Goal: Information Seeking & Learning: Learn about a topic

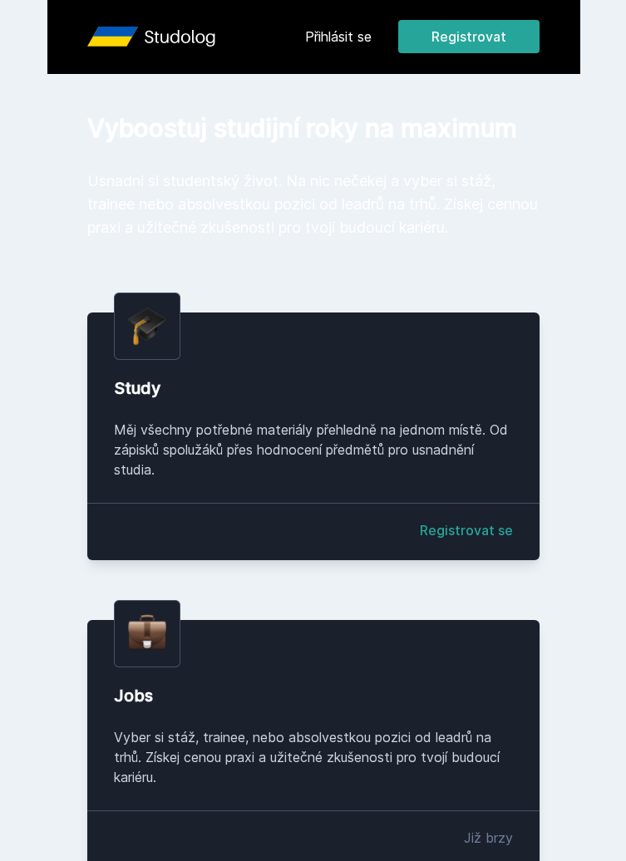
click at [359, 35] on link "Přihlásit se" at bounding box center [338, 37] width 67 height 20
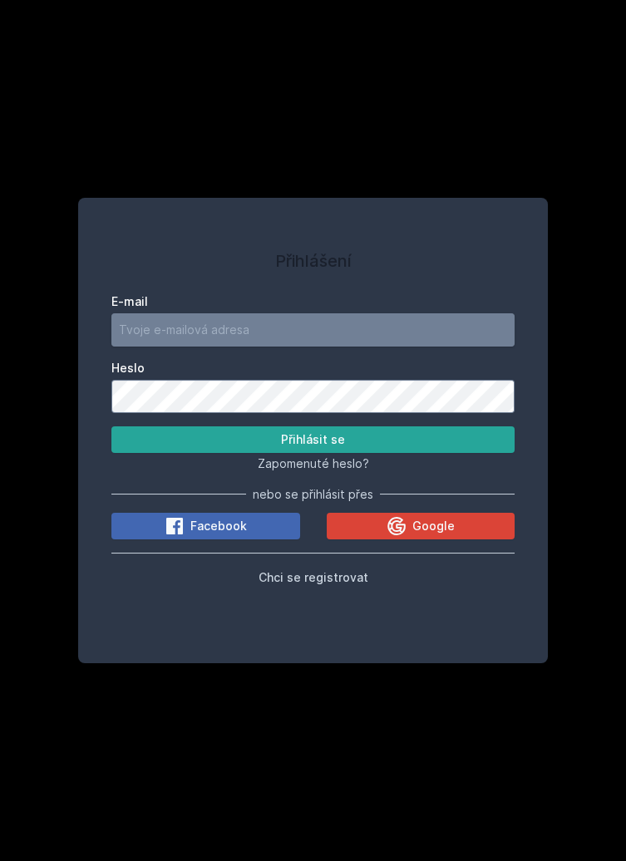
click at [253, 347] on input "E-mail" at bounding box center [312, 329] width 403 height 33
type input "[EMAIL_ADDRESS][DOMAIN_NAME]"
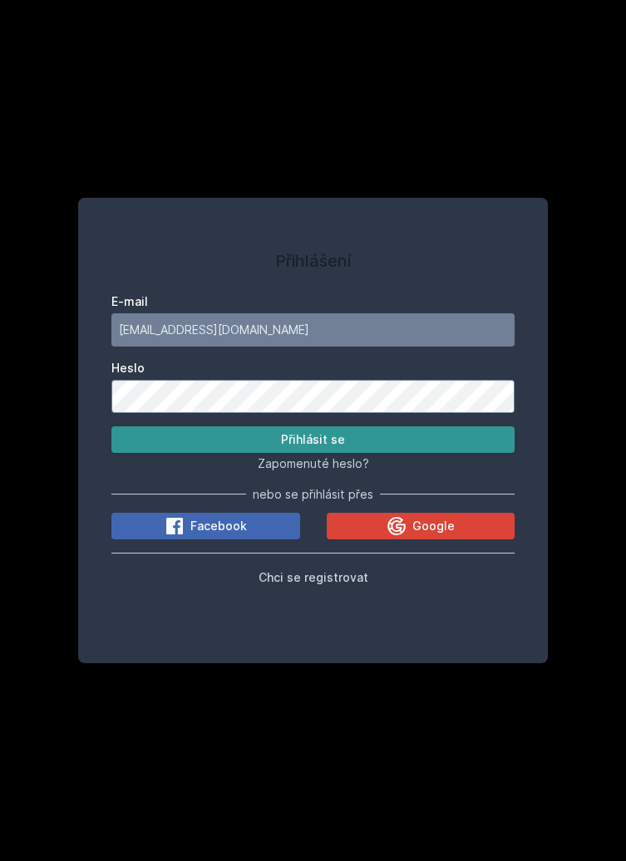
click at [272, 453] on button "Přihlásit se" at bounding box center [312, 440] width 403 height 27
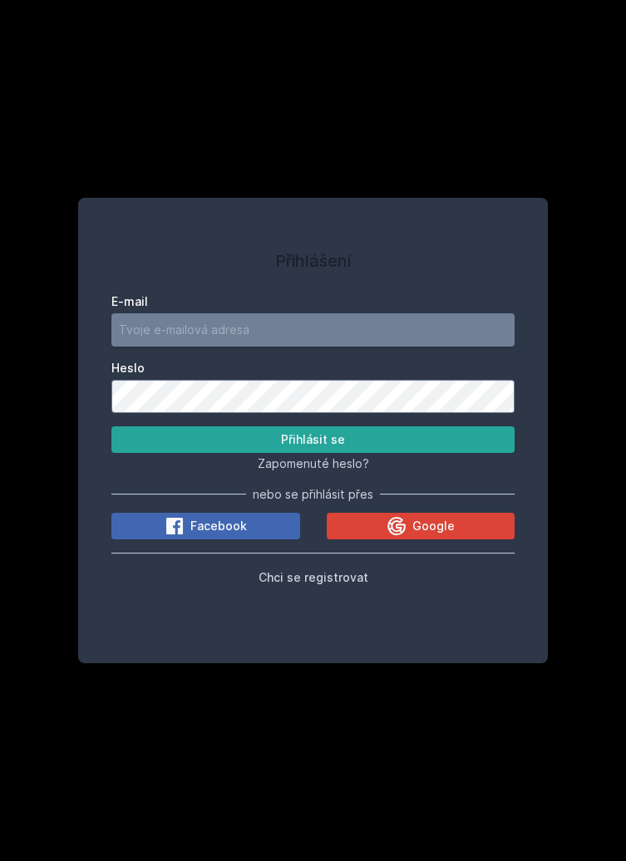
click at [256, 347] on input "E-mail" at bounding box center [312, 329] width 403 height 33
click at [496, 238] on div "Přihlášení E-mail Heslo Přihlásit se Zapomenuté heslo? nebo se přihlásit přes F…" at bounding box center [313, 431] width 470 height 466
click at [250, 347] on input "E-mail" at bounding box center [312, 329] width 403 height 33
click at [233, 347] on input "E-mail" at bounding box center [312, 329] width 403 height 33
type input "[PERSON_NAME][EMAIL_ADDRESS][PERSON_NAME][DOMAIN_NAME]"
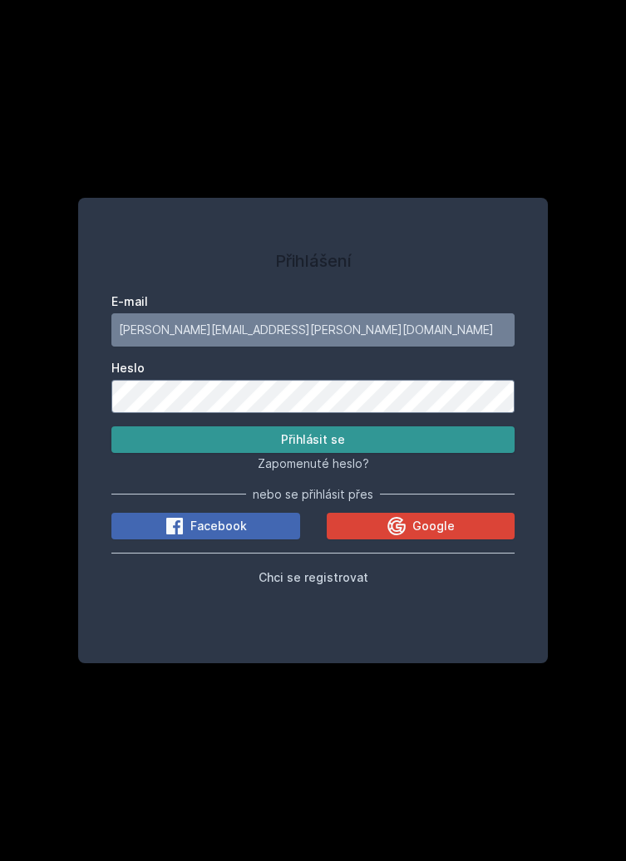
click at [358, 453] on button "Přihlásit se" at bounding box center [312, 440] width 403 height 27
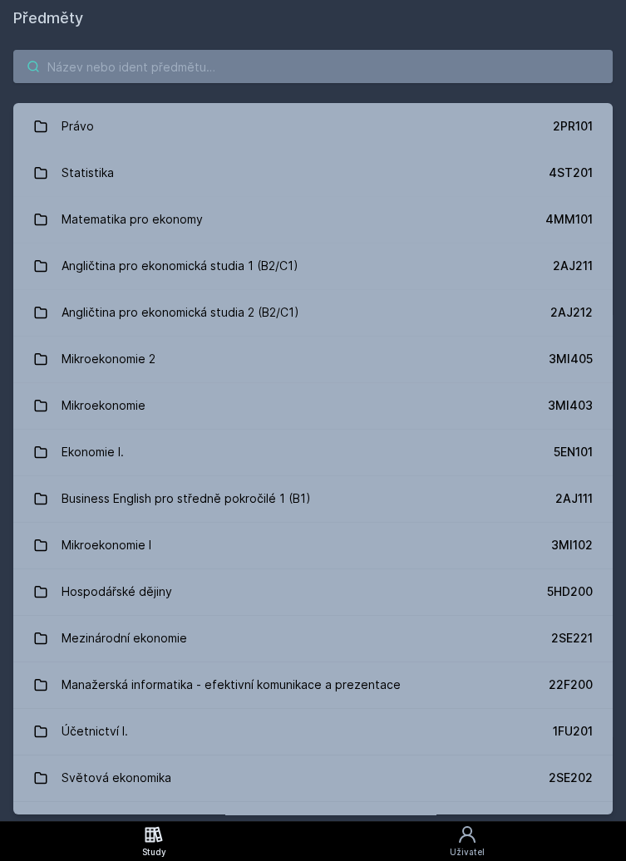
click at [104, 67] on input "search" at bounding box center [312, 66] width 599 height 33
paste input "1FU350"
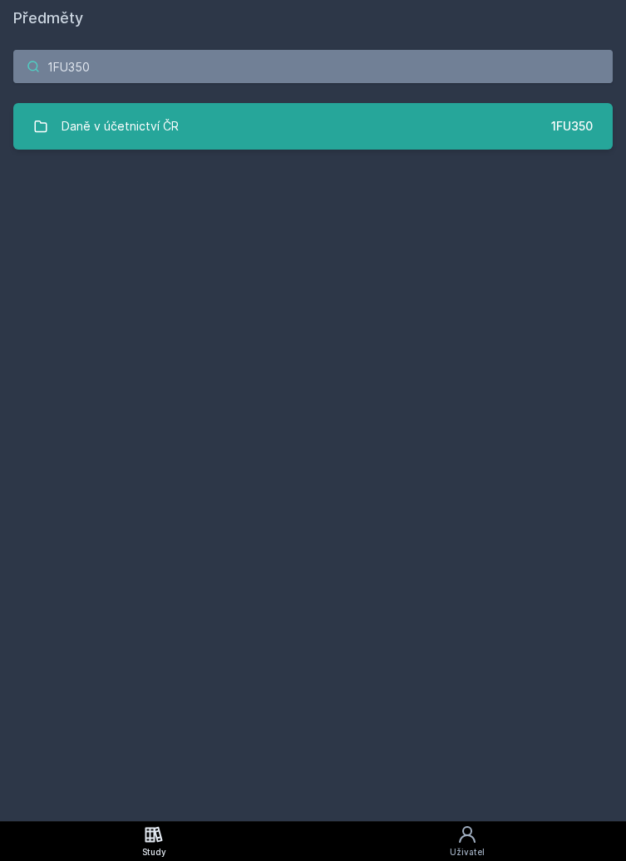
type input "1FU350"
click at [420, 133] on link "Daně v účetnictví ČR 1FU350" at bounding box center [312, 126] width 599 height 47
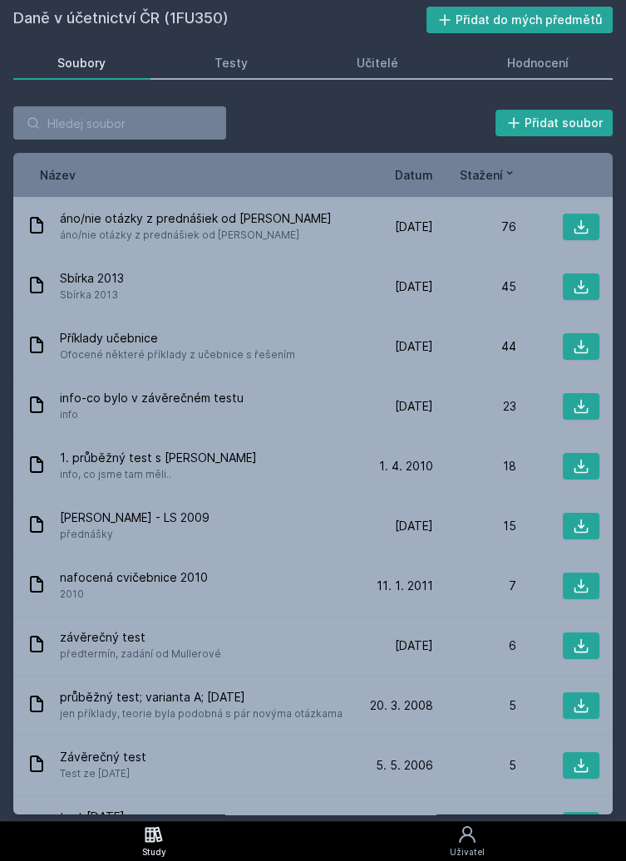
click at [423, 179] on span "Datum" at bounding box center [414, 174] width 38 height 17
